Goal: Find specific page/section: Find specific page/section

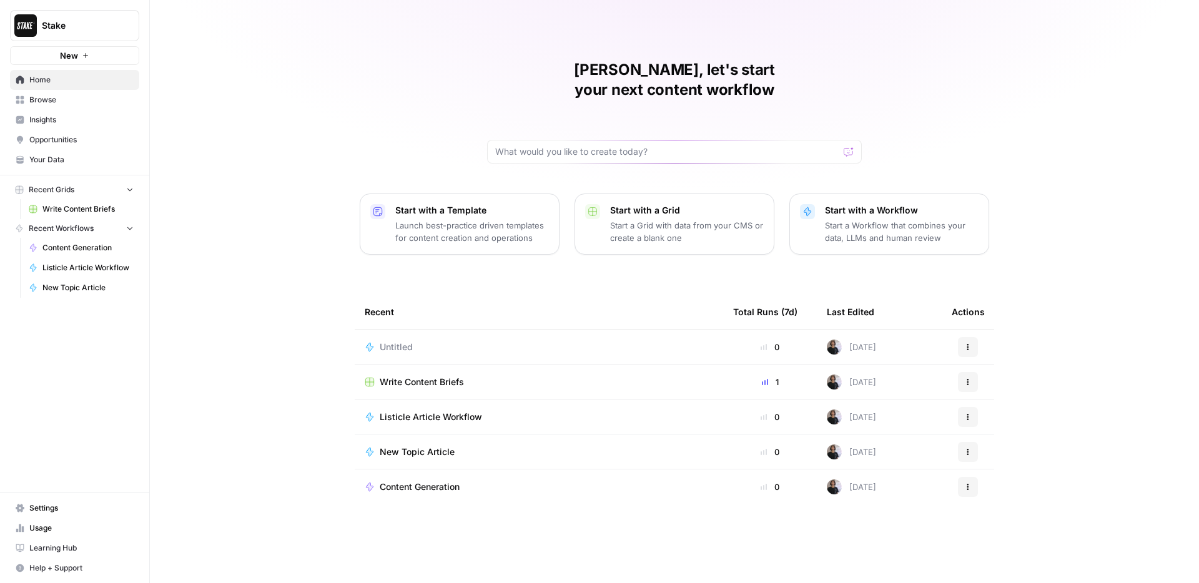
click at [74, 119] on span "Insights" at bounding box center [81, 119] width 104 height 11
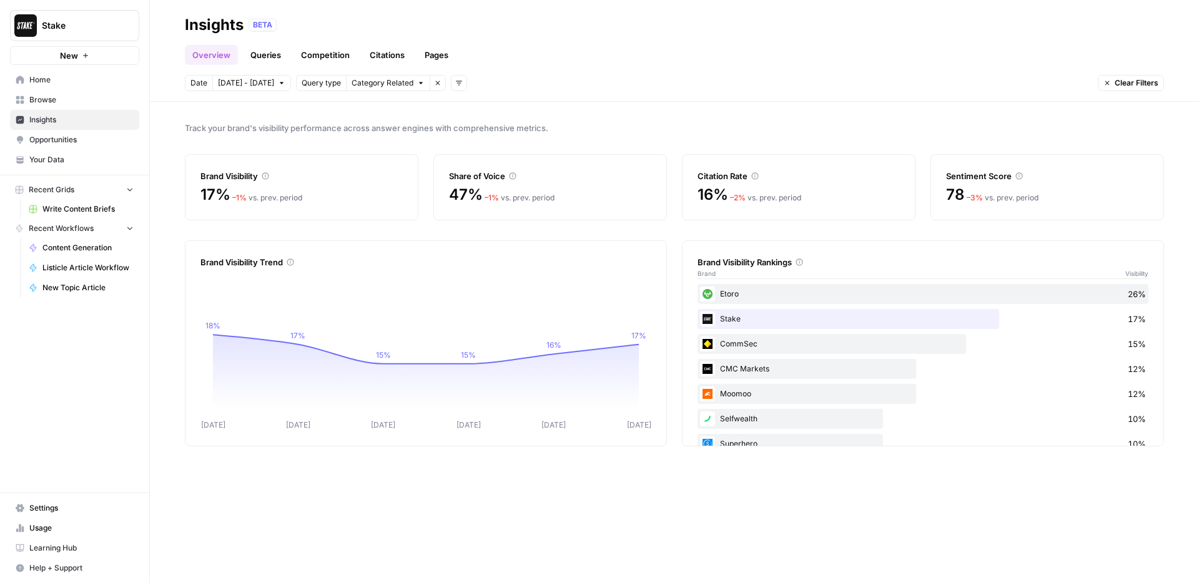
click at [270, 57] on link "Queries" at bounding box center [266, 55] width 46 height 20
